Goal: Information Seeking & Learning: Check status

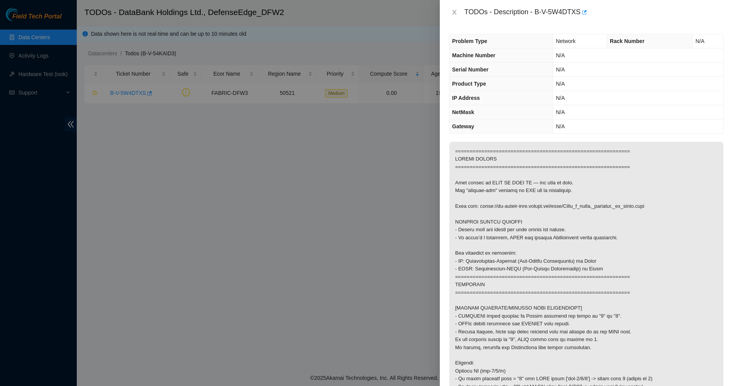
scroll to position [432, 0]
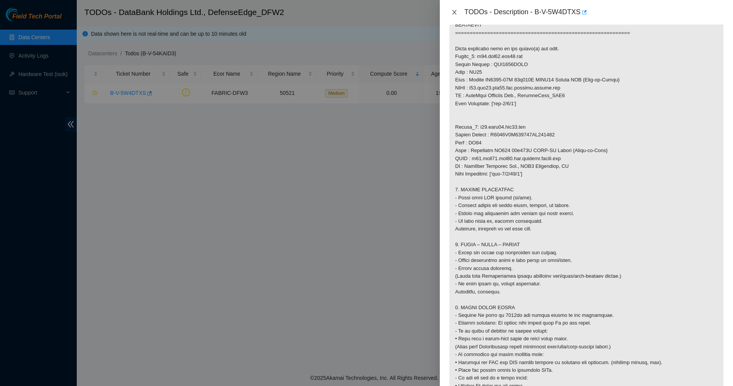
click at [453, 10] on icon "close" at bounding box center [454, 12] width 4 height 5
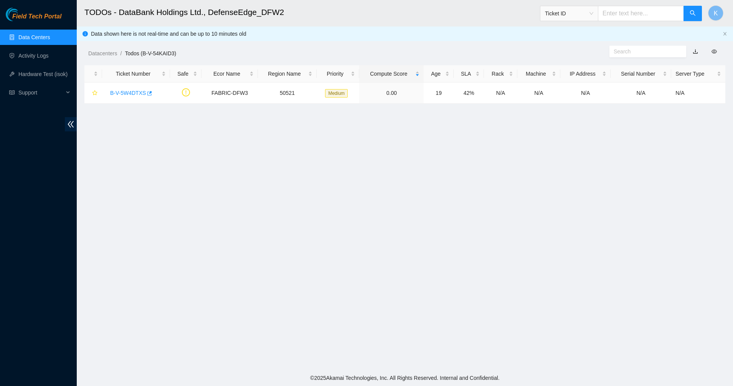
scroll to position [18, 0]
click at [40, 34] on link "Data Centers" at bounding box center [33, 37] width 31 height 6
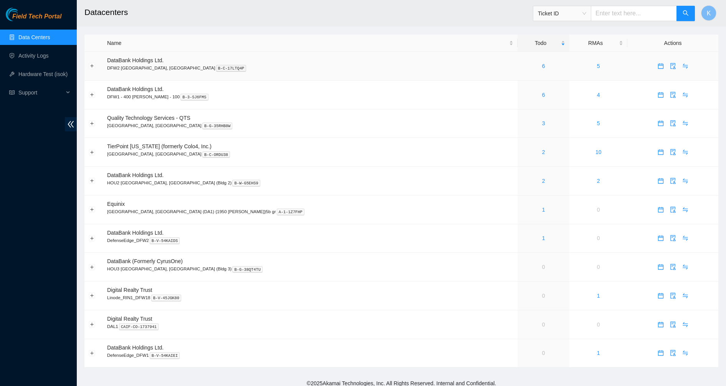
click at [522, 66] on div "6" at bounding box center [543, 66] width 43 height 8
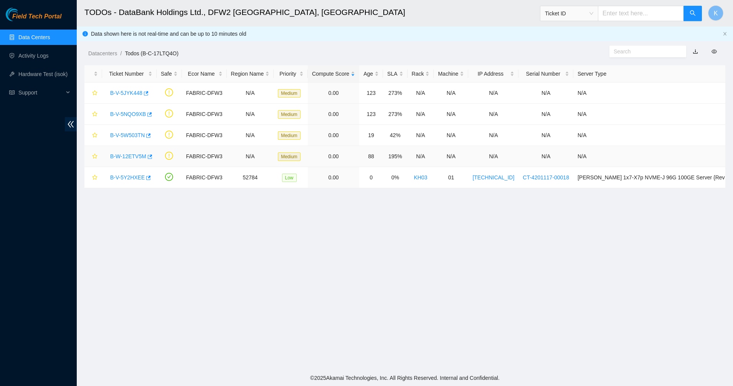
click at [128, 154] on link "B-W-12ETV5M" at bounding box center [128, 156] width 36 height 6
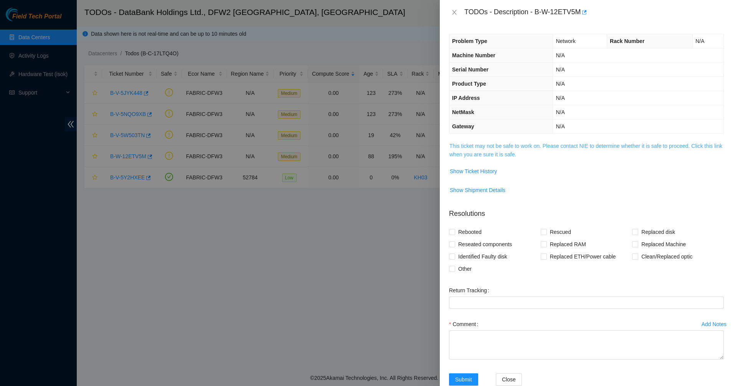
click at [509, 144] on link "This ticket may not be safe to work on. Please contact NIE to determine whether…" at bounding box center [586, 150] width 273 height 15
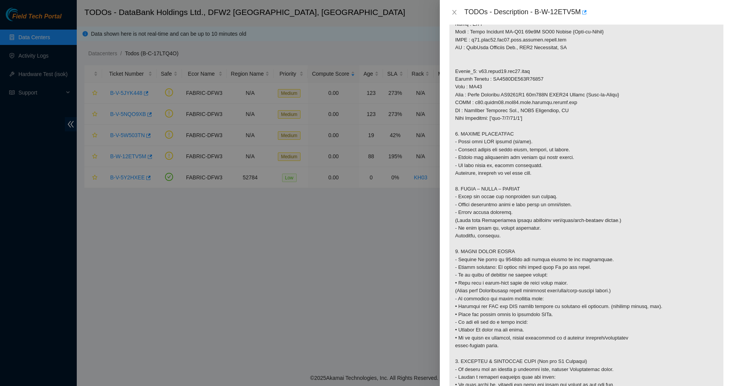
scroll to position [768, 0]
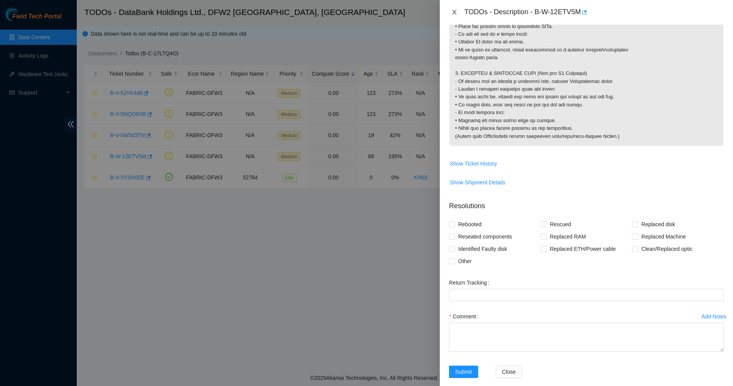
click at [452, 12] on icon "close" at bounding box center [454, 12] width 6 height 6
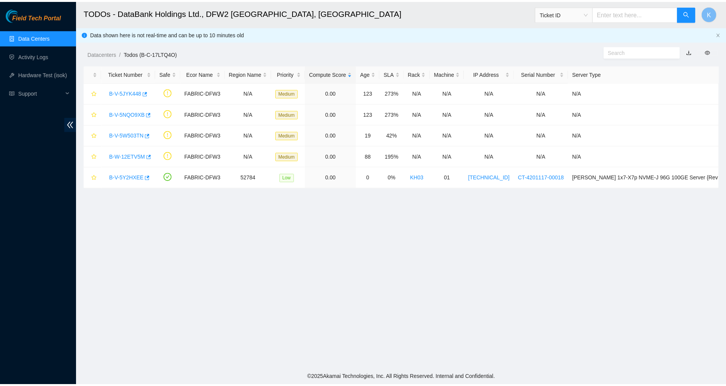
scroll to position [18, 0]
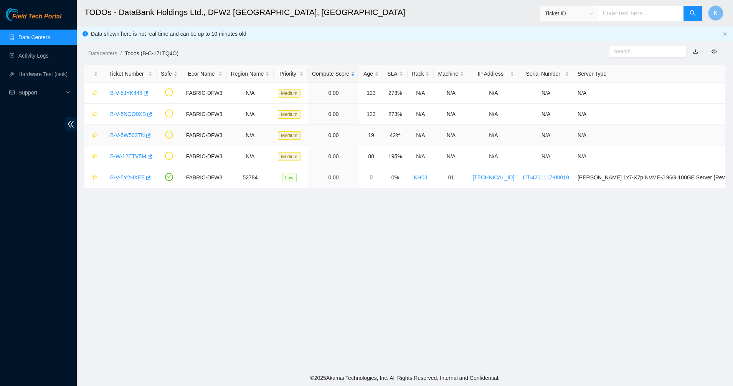
click at [114, 132] on link "B-V-5W503TN" at bounding box center [127, 135] width 35 height 6
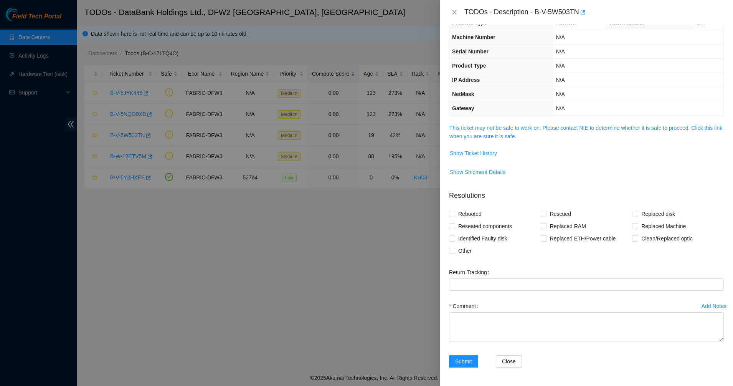
click at [502, 114] on th "Gateway" at bounding box center [502, 108] width 104 height 14
click at [502, 119] on div "Problem Type Network Rack Number N/A Machine Number N/A Serial Number N/A Produ…" at bounding box center [586, 205] width 293 height 361
click at [502, 122] on div "Problem Type Network Rack Number N/A Machine Number N/A Serial Number N/A Produ…" at bounding box center [586, 205] width 293 height 361
click at [502, 127] on link "This ticket may not be safe to work on. Please contact NIE to determine whether…" at bounding box center [586, 132] width 273 height 15
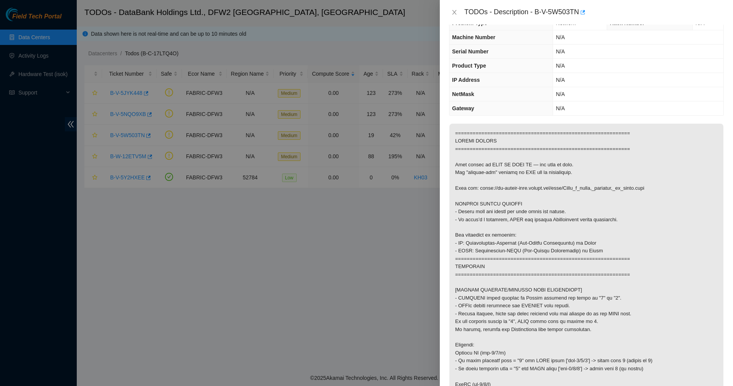
click at [460, 15] on div "TODOs - Description - B-V-5W503TN" at bounding box center [586, 12] width 275 height 12
click at [452, 14] on icon "close" at bounding box center [454, 12] width 6 height 6
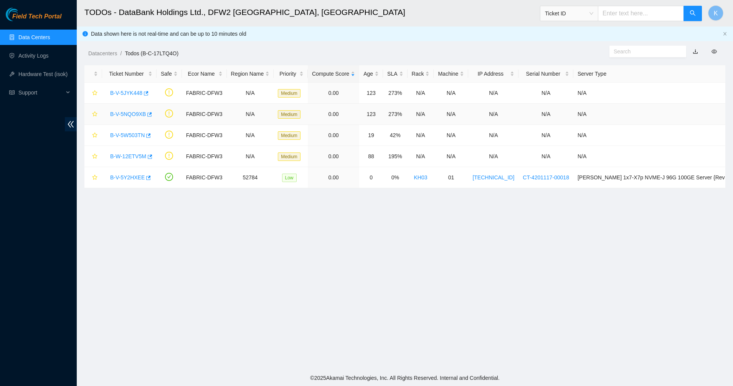
click at [127, 115] on link "B-V-5NQO9XB" at bounding box center [128, 114] width 36 height 6
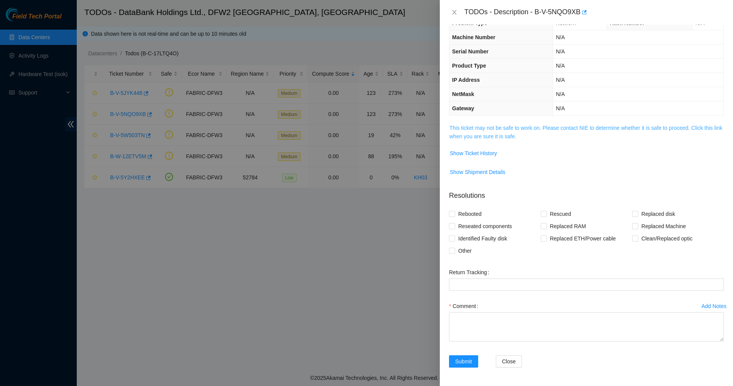
click at [476, 126] on link "This ticket may not be safe to work on. Please contact NIE to determine whether…" at bounding box center [586, 132] width 273 height 15
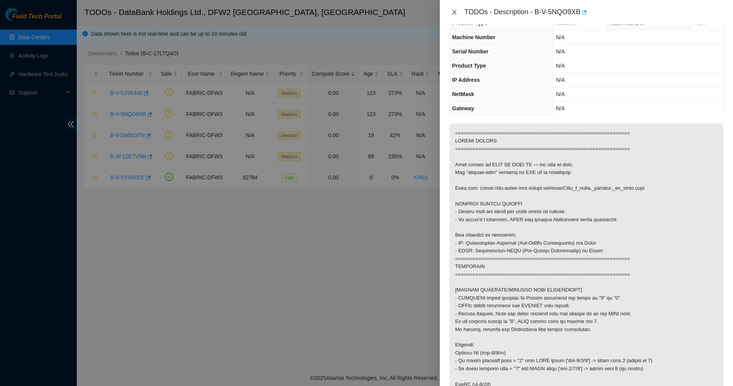
click at [451, 12] on button "Close" at bounding box center [454, 12] width 11 height 7
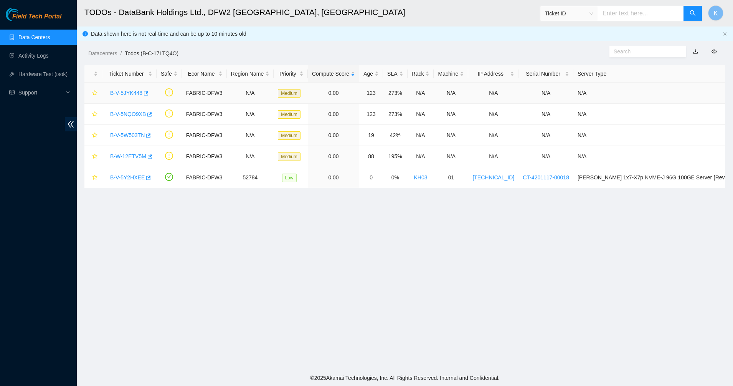
click at [107, 92] on div "B-V-5JYK448" at bounding box center [129, 93] width 46 height 12
click at [124, 92] on link "B-V-5JYK448" at bounding box center [126, 93] width 32 height 6
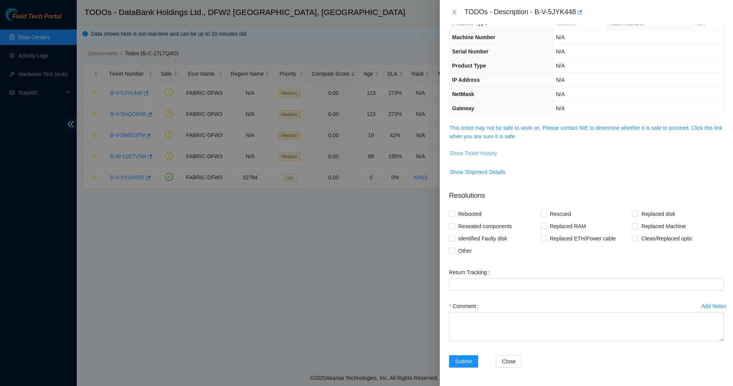
click at [463, 155] on span "Show Ticket History" at bounding box center [473, 153] width 47 height 8
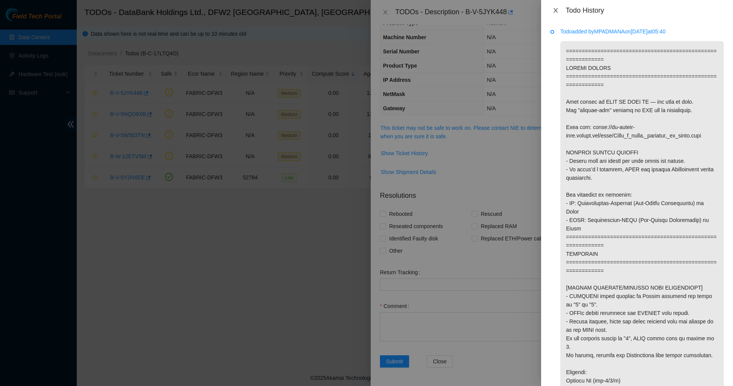
click at [558, 11] on icon "close" at bounding box center [556, 10] width 6 height 6
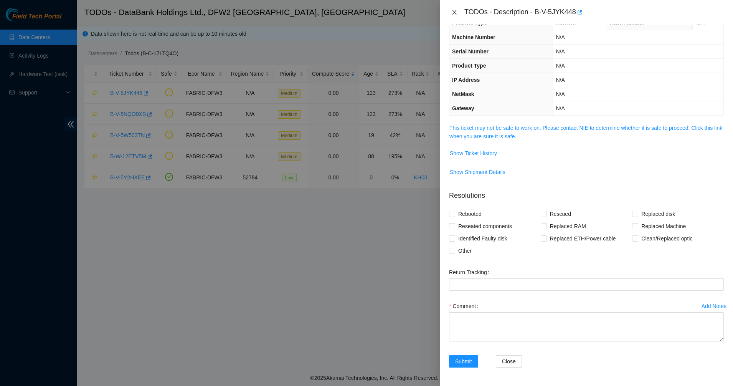
click at [451, 11] on button "Close" at bounding box center [454, 12] width 11 height 7
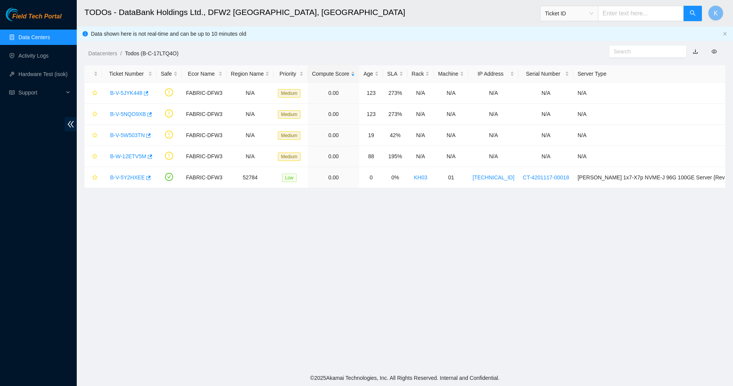
click at [50, 40] on link "Data Centers" at bounding box center [33, 37] width 31 height 6
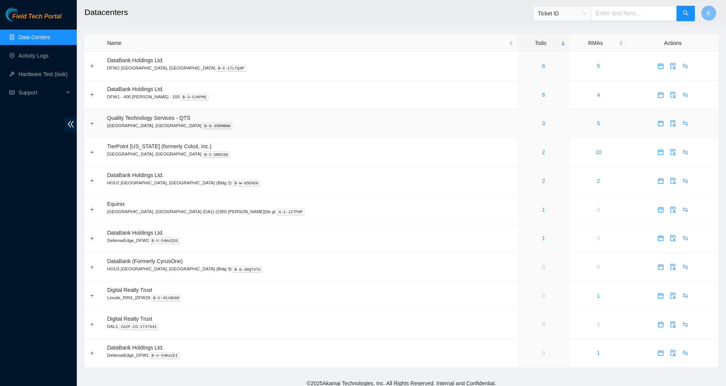
scroll to position [5, 0]
click at [609, 10] on input "text" at bounding box center [634, 13] width 86 height 15
paste input "B-V-5VULTYO"
type input "B-V-5VULTYO"
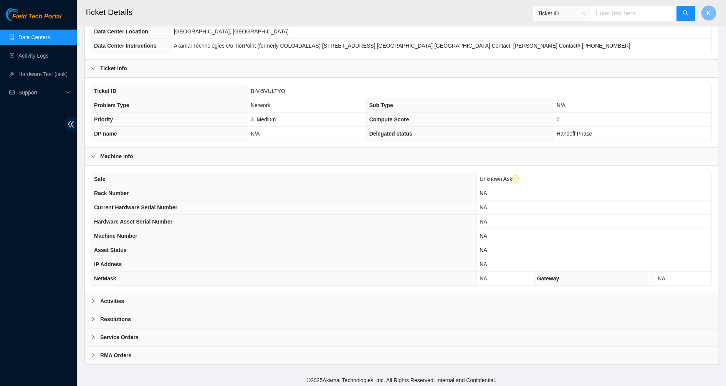
scroll to position [107, 0]
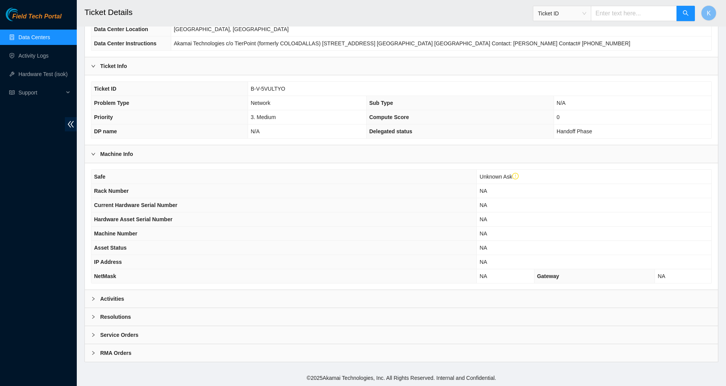
click at [138, 299] on div "Activities" at bounding box center [401, 299] width 633 height 18
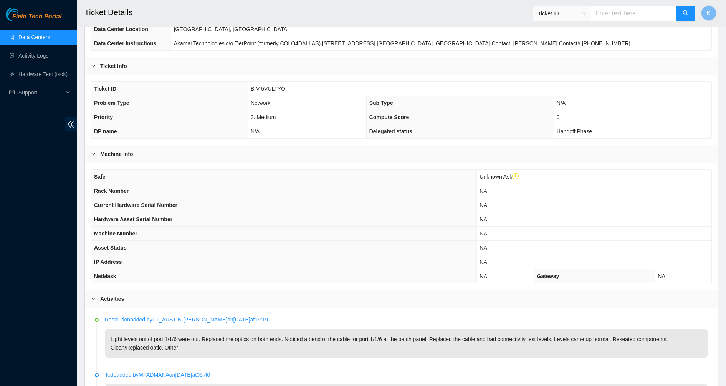
scroll to position [251, 0]
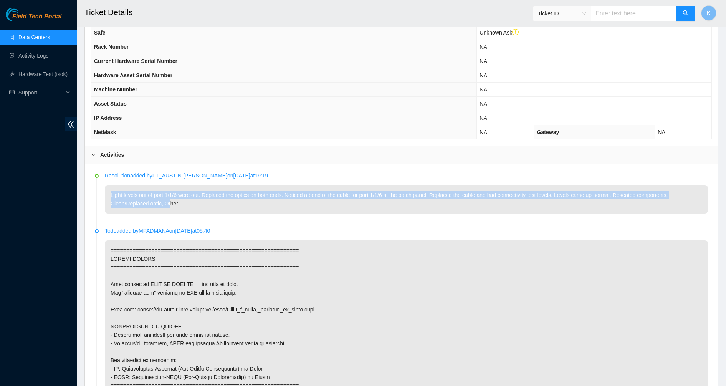
click at [104, 186] on li "Resolution added by FT_AUSTIN SILVA on 2025-10-13 at 19:19 Light levels out of …" at bounding box center [401, 201] width 613 height 55
drag, startPoint x: 140, startPoint y: 188, endPoint x: 146, endPoint y: 188, distance: 6.1
click at [141, 188] on p "Light levels out of port 1/1/6 were out. Replaced the optics on both ends. Noti…" at bounding box center [406, 199] width 603 height 28
click at [304, 190] on p "Light levels out of port 1/1/6 were out. Replaced the optics on both ends. Noti…" at bounding box center [406, 199] width 603 height 28
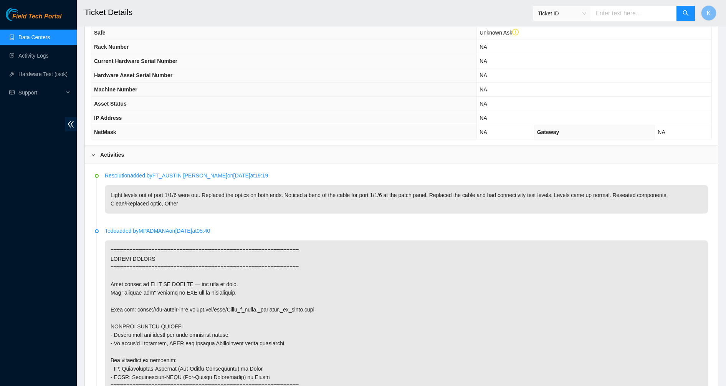
click at [306, 196] on p "Light levels out of port 1/1/6 were out. Replaced the optics on both ends. Noti…" at bounding box center [406, 199] width 603 height 28
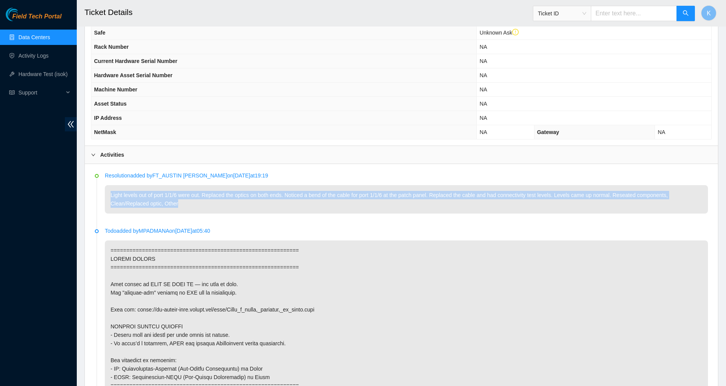
click at [306, 196] on p "Light levels out of port 1/1/6 were out. Replaced the optics on both ends. Noti…" at bounding box center [406, 199] width 603 height 28
click at [449, 193] on p "Light levels out of port 1/1/6 were out. Replaced the optics on both ends. Noti…" at bounding box center [406, 199] width 603 height 28
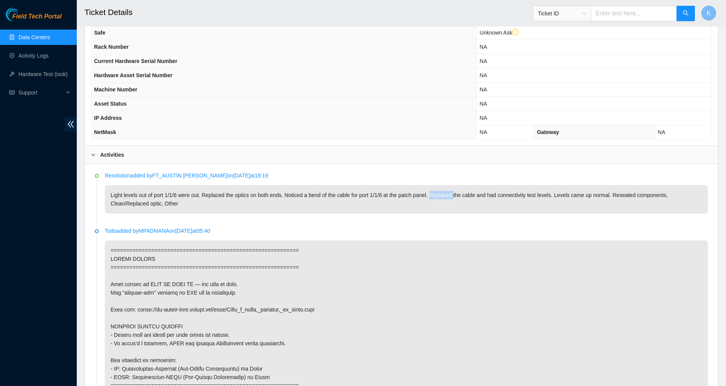
click at [449, 193] on p "Light levels out of port 1/1/6 were out. Replaced the optics on both ends. Noti…" at bounding box center [406, 199] width 603 height 28
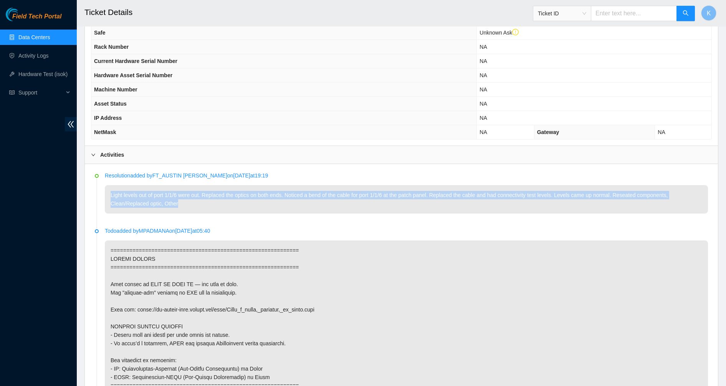
click at [449, 193] on p "Light levels out of port 1/1/6 were out. Replaced the optics on both ends. Noti…" at bounding box center [406, 199] width 603 height 28
click at [531, 193] on p "Light levels out of port 1/1/6 were out. Replaced the optics on both ends. Noti…" at bounding box center [406, 199] width 603 height 28
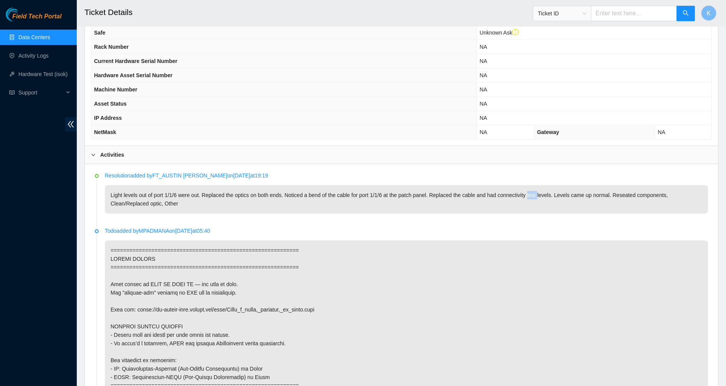
click at [531, 193] on p "Light levels out of port 1/1/6 were out. Replaced the optics on both ends. Noti…" at bounding box center [406, 199] width 603 height 28
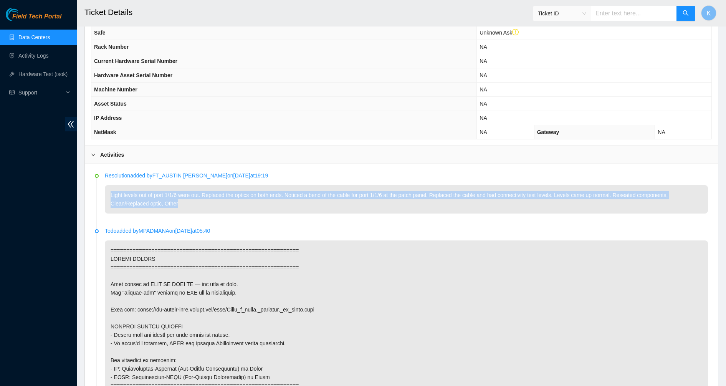
click at [531, 193] on p "Light levels out of port 1/1/6 were out. Replaced the optics on both ends. Noti…" at bounding box center [406, 199] width 603 height 28
click at [482, 199] on p "Light levels out of port 1/1/6 were out. Replaced the optics on both ends. Noti…" at bounding box center [406, 199] width 603 height 28
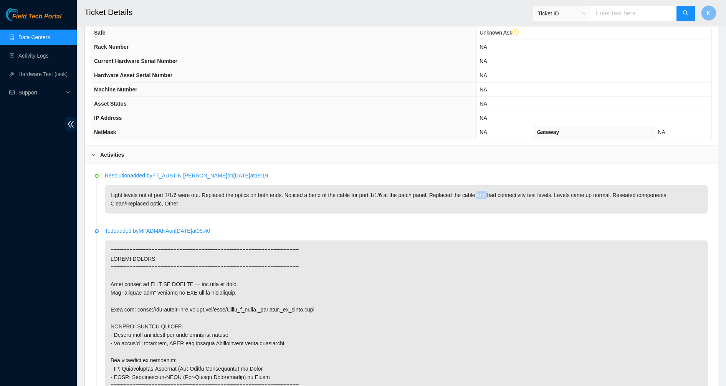
click at [482, 199] on p "Light levels out of port 1/1/6 were out. Replaced the optics on both ends. Noti…" at bounding box center [406, 199] width 603 height 28
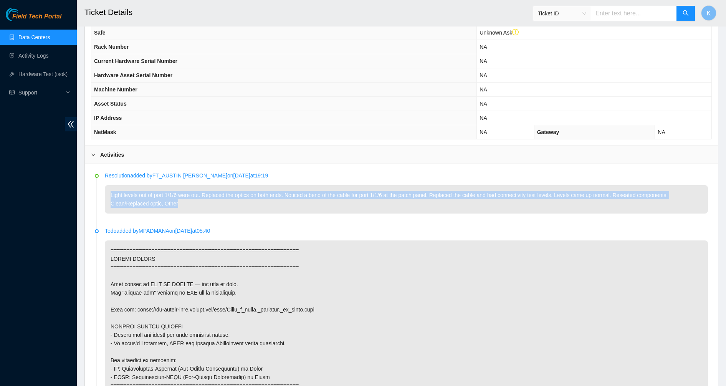
click at [482, 199] on p "Light levels out of port 1/1/6 were out. Replaced the optics on both ends. Noti…" at bounding box center [406, 199] width 603 height 28
click at [390, 199] on p "Light levels out of port 1/1/6 were out. Replaced the optics on both ends. Noti…" at bounding box center [406, 199] width 603 height 28
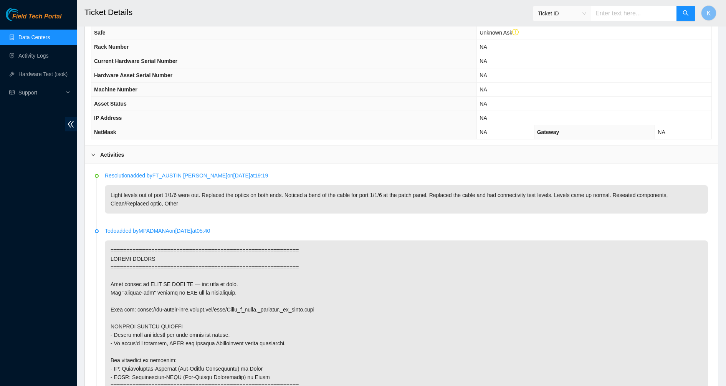
click at [390, 199] on p "Light levels out of port 1/1/6 were out. Replaced the optics on both ends. Noti…" at bounding box center [406, 199] width 603 height 28
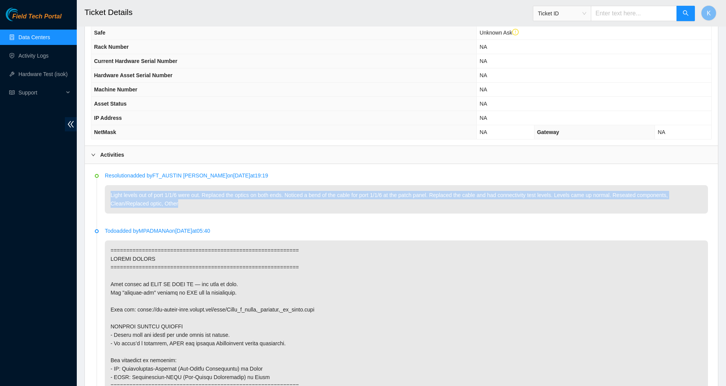
click at [390, 199] on p "Light levels out of port 1/1/6 were out. Replaced the optics on both ends. Noti…" at bounding box center [406, 199] width 603 height 28
click at [356, 200] on p "Light levels out of port 1/1/6 were out. Replaced the optics on both ends. Noti…" at bounding box center [406, 199] width 603 height 28
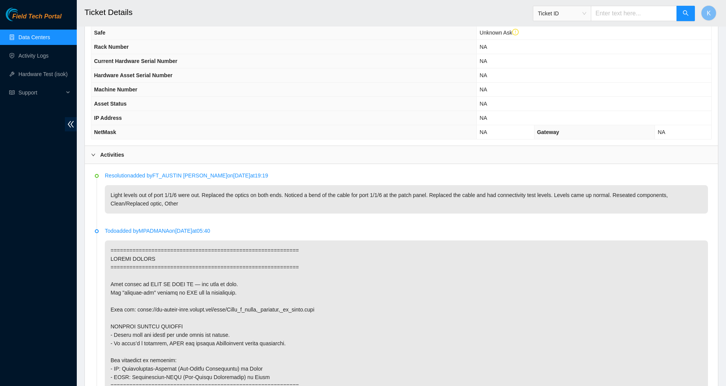
click at [356, 200] on p "Light levels out of port 1/1/6 were out. Replaced the optics on both ends. Noti…" at bounding box center [406, 199] width 603 height 28
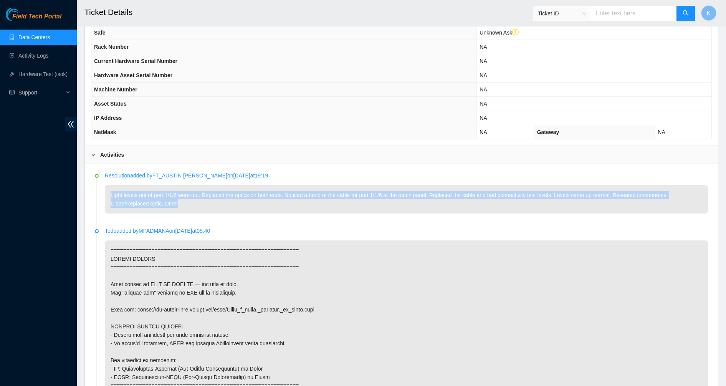
click at [356, 200] on p "Light levels out of port 1/1/6 were out. Replaced the optics on both ends. Noti…" at bounding box center [406, 199] width 603 height 28
click at [470, 201] on p "Light levels out of port 1/1/6 were out. Replaced the optics on both ends. Noti…" at bounding box center [406, 199] width 603 height 28
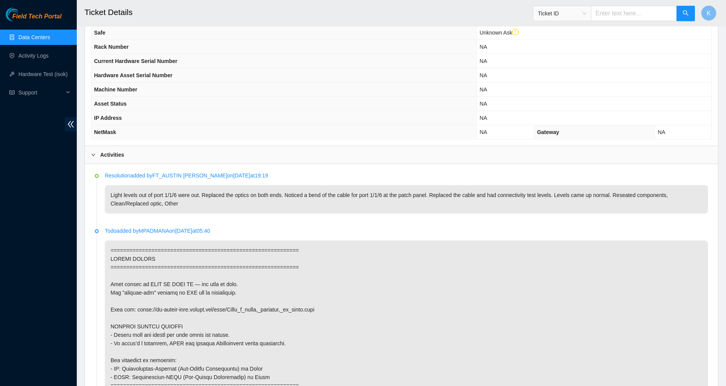
click at [470, 201] on p "Light levels out of port 1/1/6 were out. Replaced the optics on both ends. Noti…" at bounding box center [406, 199] width 603 height 28
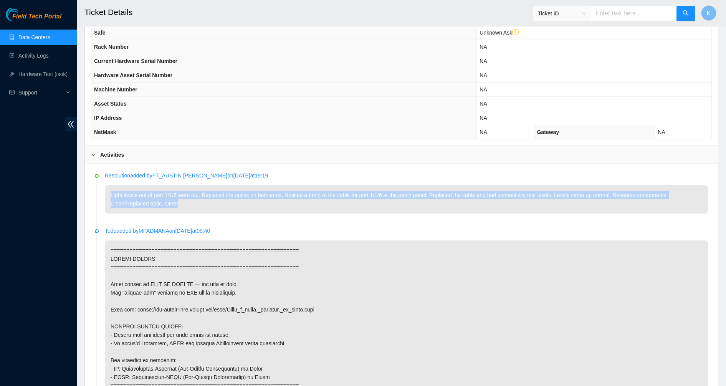
click at [470, 201] on p "Light levels out of port 1/1/6 were out. Replaced the optics on both ends. Noti…" at bounding box center [406, 199] width 603 height 28
click at [518, 196] on p "Light levels out of port 1/1/6 were out. Replaced the optics on both ends. Noti…" at bounding box center [406, 199] width 603 height 28
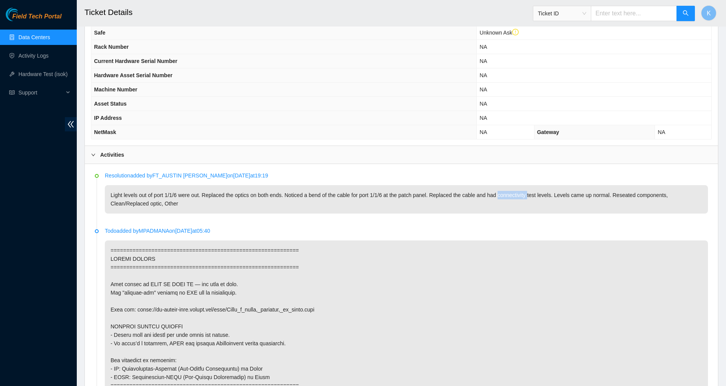
click at [518, 196] on p "Light levels out of port 1/1/6 were out. Replaced the optics on both ends. Noti…" at bounding box center [406, 199] width 603 height 28
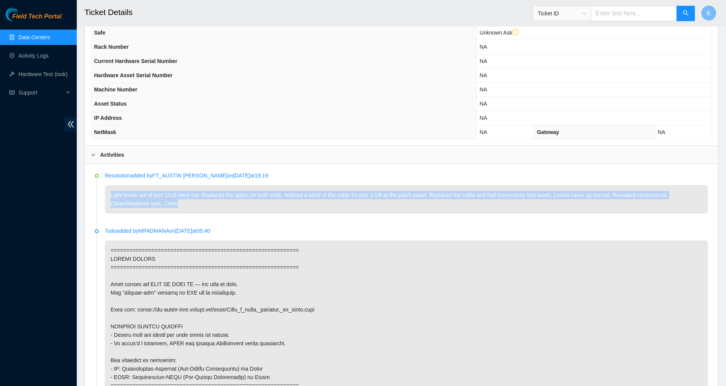
click at [518, 196] on p "Light levels out of port 1/1/6 were out. Replaced the optics on both ends. Noti…" at bounding box center [406, 199] width 603 height 28
click at [562, 195] on p "Light levels out of port 1/1/6 were out. Replaced the optics on both ends. Noti…" at bounding box center [406, 199] width 603 height 28
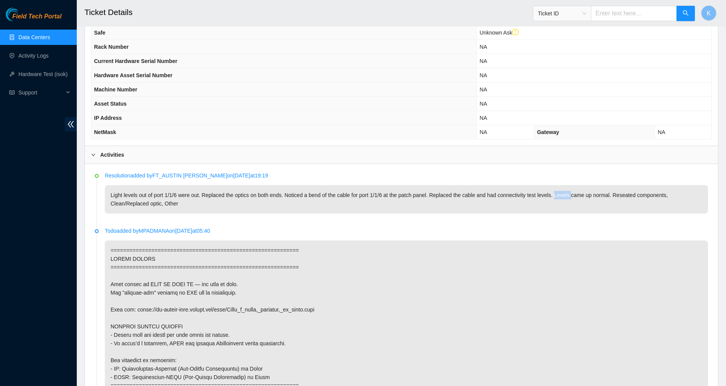
click at [562, 195] on p "Light levels out of port 1/1/6 were out. Replaced the optics on both ends. Noti…" at bounding box center [406, 199] width 603 height 28
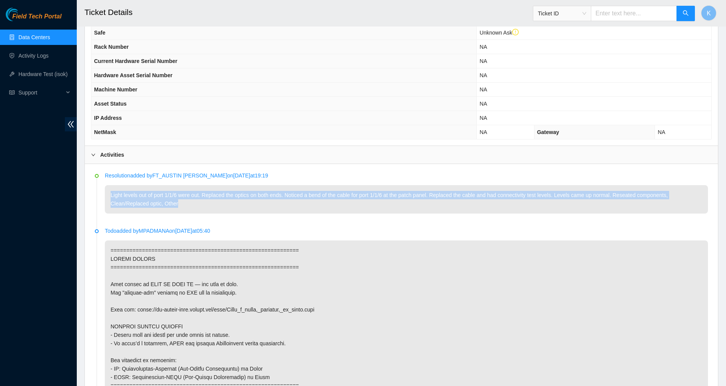
click at [562, 195] on p "Light levels out of port 1/1/6 were out. Replaced the optics on both ends. Noti…" at bounding box center [406, 199] width 603 height 28
click at [565, 195] on p "Light levels out of port 1/1/6 were out. Replaced the optics on both ends. Noti…" at bounding box center [406, 199] width 603 height 28
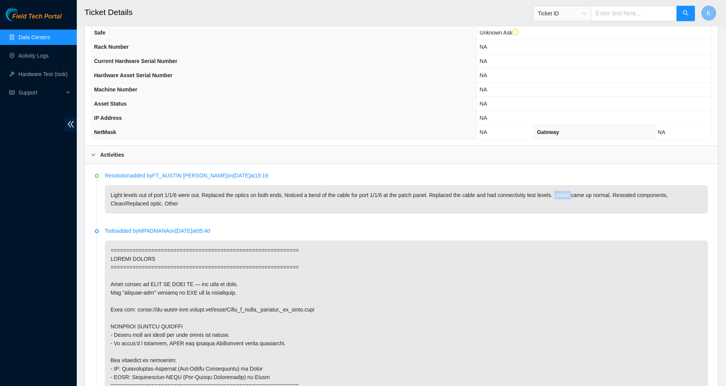
click at [565, 195] on p "Light levels out of port 1/1/6 were out. Replaced the optics on both ends. Noti…" at bounding box center [406, 199] width 603 height 28
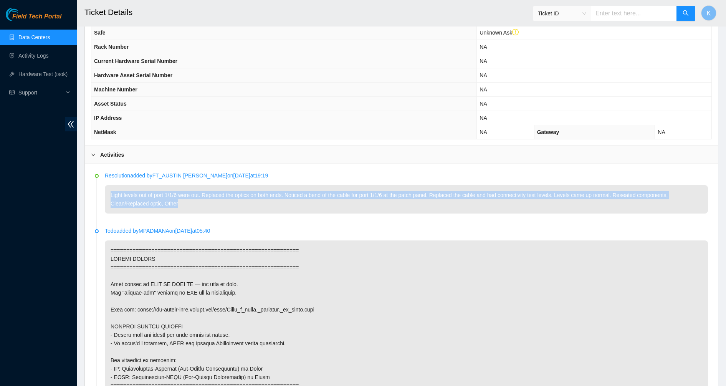
click at [565, 195] on p "Light levels out of port 1/1/6 were out. Replaced the optics on both ends. Noti…" at bounding box center [406, 199] width 603 height 28
click at [522, 198] on p "Light levels out of port 1/1/6 were out. Replaced the optics on both ends. Noti…" at bounding box center [406, 199] width 603 height 28
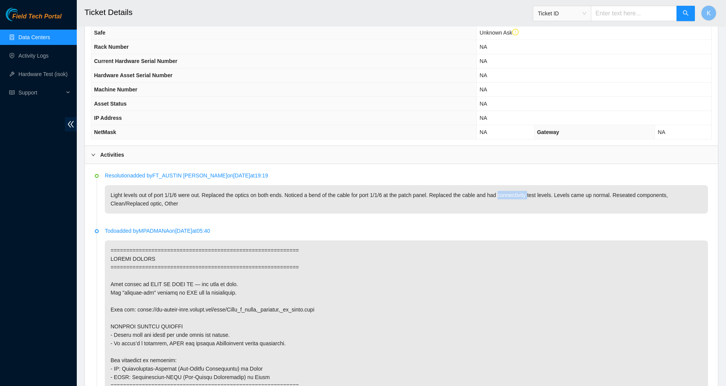
click at [522, 198] on p "Light levels out of port 1/1/6 were out. Replaced the optics on both ends. Noti…" at bounding box center [406, 199] width 603 height 28
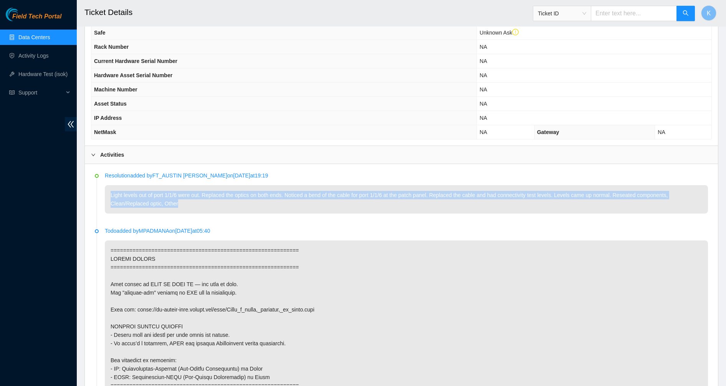
click at [522, 198] on p "Light levels out of port 1/1/6 were out. Replaced the optics on both ends. Noti…" at bounding box center [406, 199] width 603 height 28
click at [360, 210] on p "Light levels out of port 1/1/6 were out. Replaced the optics on both ends. Noti…" at bounding box center [406, 199] width 603 height 28
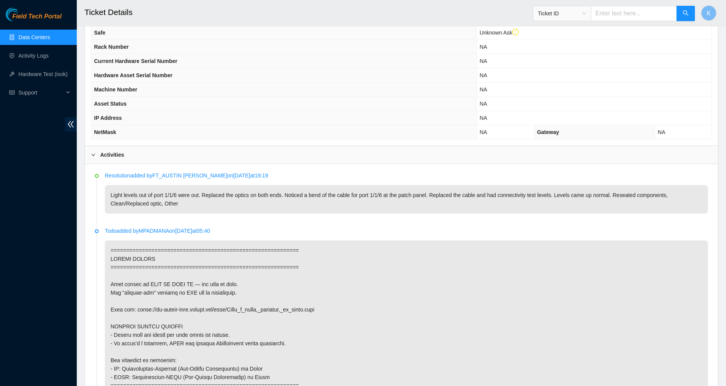
click at [362, 209] on p "Light levels out of port 1/1/6 were out. Replaced the optics on both ends. Noti…" at bounding box center [406, 199] width 603 height 28
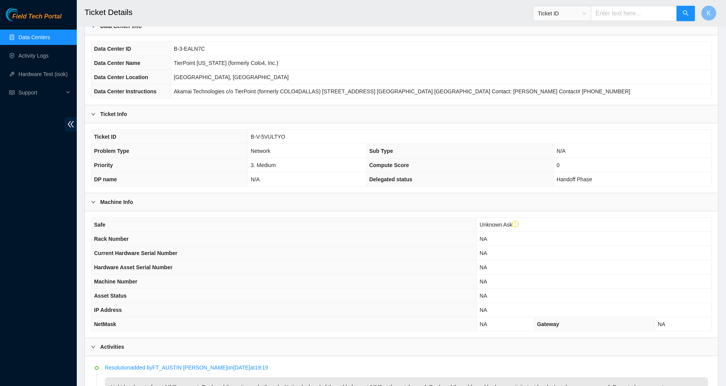
click at [18, 38] on link "Data Centers" at bounding box center [33, 37] width 31 height 6
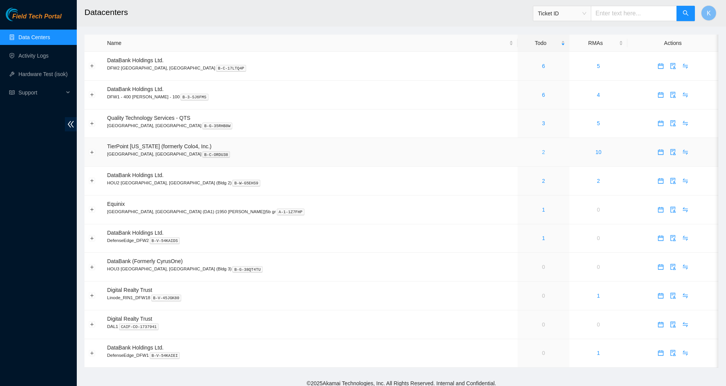
click at [542, 152] on link "2" at bounding box center [543, 152] width 3 height 6
click at [542, 125] on link "3" at bounding box center [543, 123] width 3 height 6
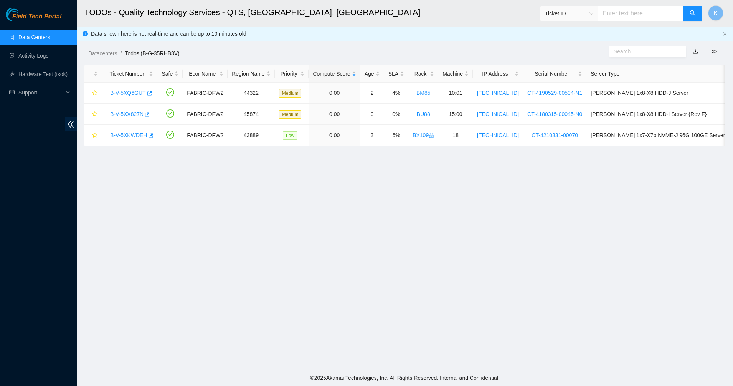
click at [32, 40] on link "Data Centers" at bounding box center [33, 37] width 31 height 6
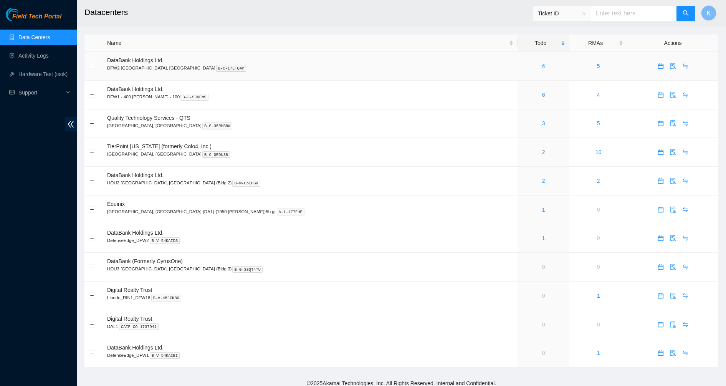
click at [542, 67] on link "6" at bounding box center [543, 66] width 3 height 6
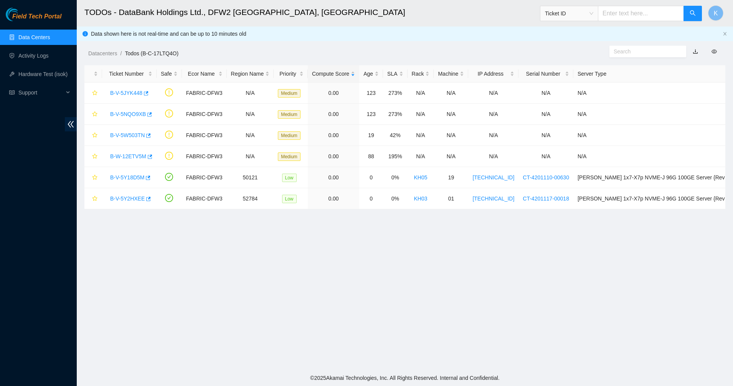
click at [367, 23] on h2 "TODOs - DataBank Holdings Ltd., DFW2 [GEOGRAPHIC_DATA], [GEOGRAPHIC_DATA]" at bounding box center [335, 12] width 503 height 25
